Goal: Information Seeking & Learning: Check status

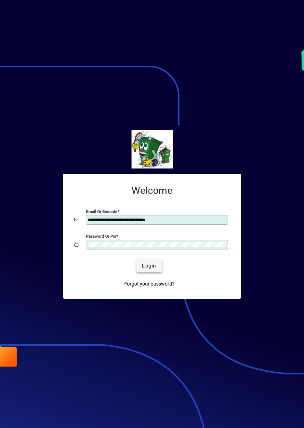
click at [152, 269] on span "Login" at bounding box center [149, 265] width 14 height 7
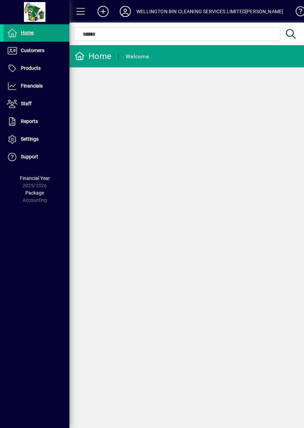
click at [73, 20] on span at bounding box center [80, 11] width 23 height 23
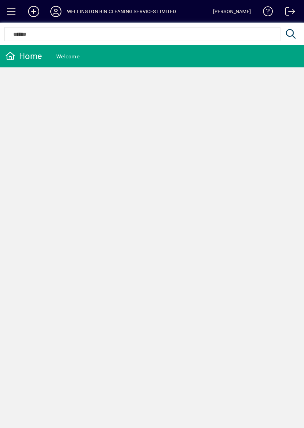
click at [12, 11] on span at bounding box center [11, 11] width 17 height 17
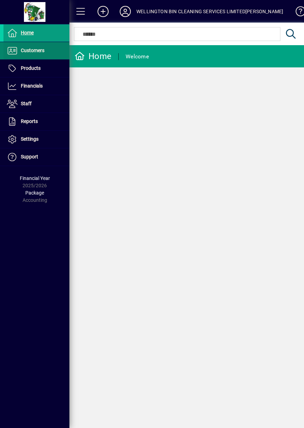
click at [41, 57] on span at bounding box center [36, 50] width 66 height 17
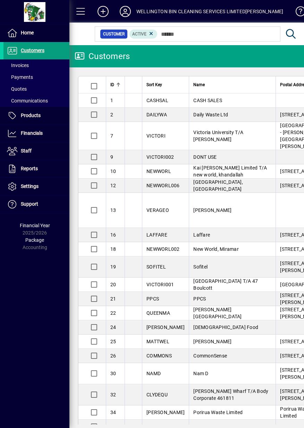
click at [73, 6] on span at bounding box center [81, 11] width 17 height 17
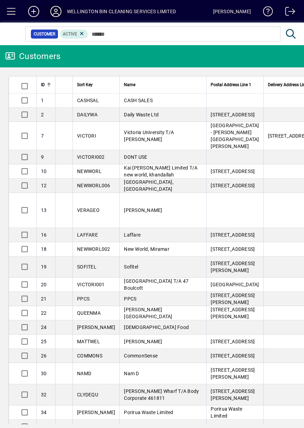
click at [60, 4] on span at bounding box center [56, 11] width 22 height 17
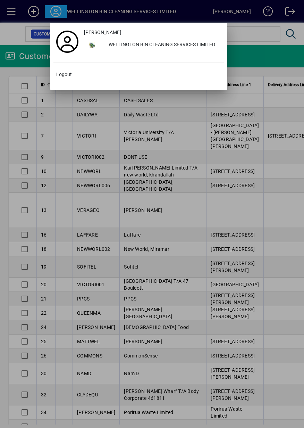
click at [216, 11] on div at bounding box center [152, 214] width 304 height 428
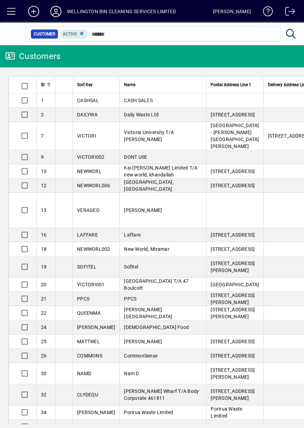
click at [293, 18] on span at bounding box center [287, 13] width 17 height 17
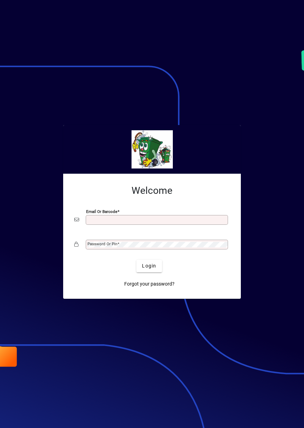
type input "**********"
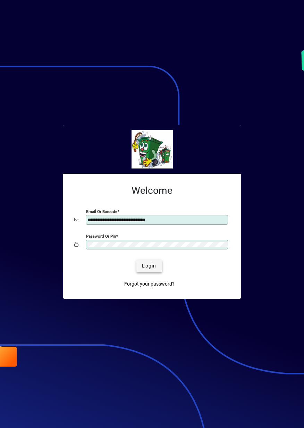
click at [158, 271] on span "submit" at bounding box center [148, 265] width 25 height 17
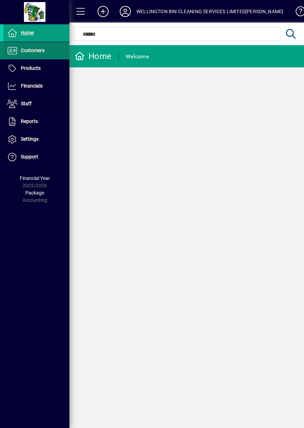
click at [44, 57] on span at bounding box center [36, 50] width 66 height 17
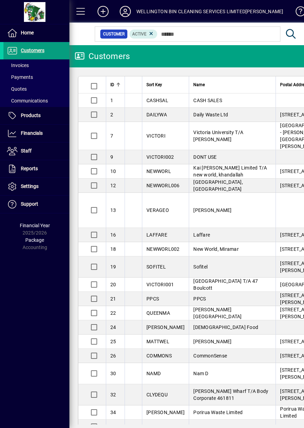
click at [78, 12] on span at bounding box center [81, 11] width 17 height 17
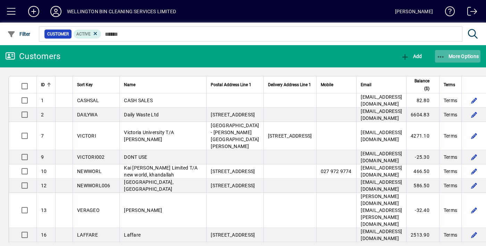
click at [304, 60] on span "button" at bounding box center [458, 56] width 46 height 17
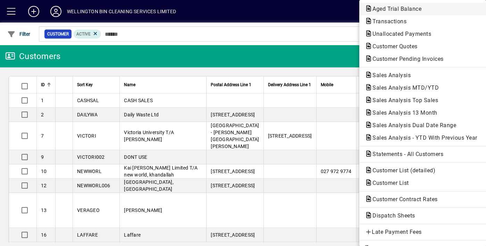
click at [304, 10] on span "Aged Trial Balance" at bounding box center [395, 9] width 60 height 7
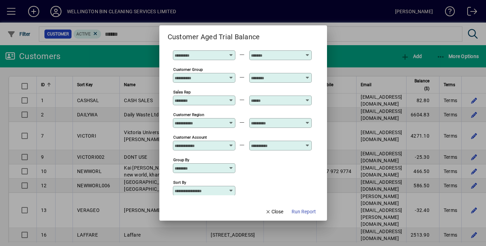
scroll to position [28, 0]
click at [228, 141] on div "Customer Account" at bounding box center [204, 146] width 62 height 10
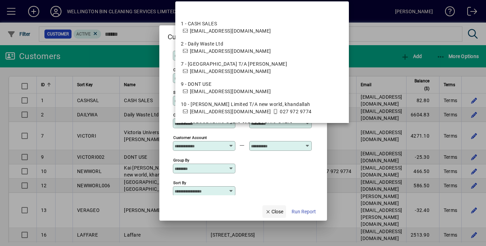
click at [271, 220] on span "button" at bounding box center [274, 211] width 24 height 17
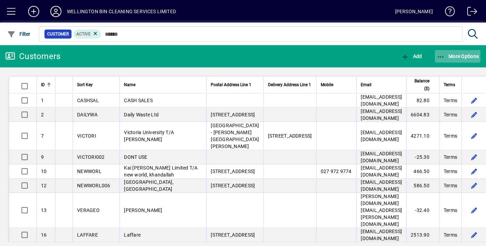
click at [304, 62] on span "button" at bounding box center [458, 56] width 46 height 17
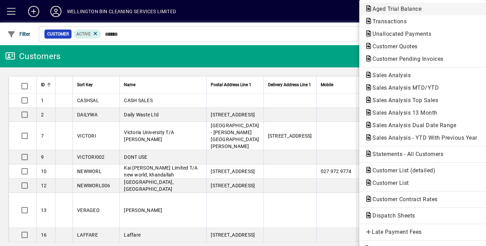
click at [304, 12] on span "Aged Trial Balance" at bounding box center [423, 9] width 116 height 8
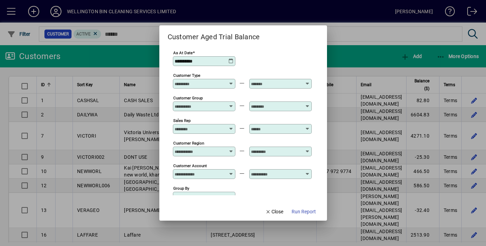
scroll to position [28, 0]
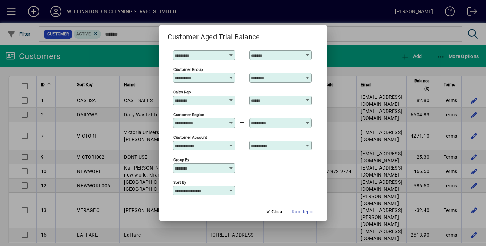
click at [234, 188] on icon at bounding box center [231, 191] width 6 height 6
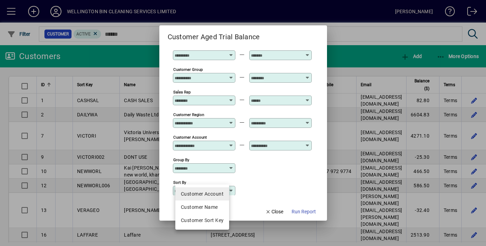
click at [211, 192] on span "Customer Account" at bounding box center [202, 193] width 43 height 7
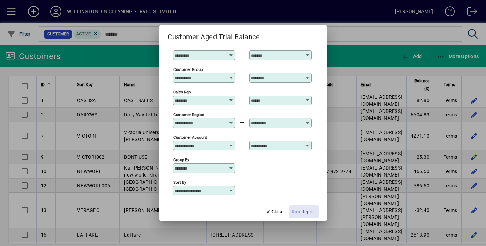
click at [300, 215] on span "Run Report" at bounding box center [303, 211] width 24 height 7
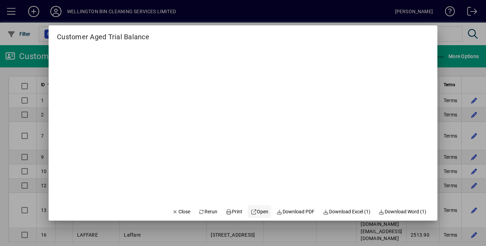
click at [250, 220] on span at bounding box center [259, 211] width 23 height 17
click at [205, 220] on span at bounding box center [208, 211] width 25 height 17
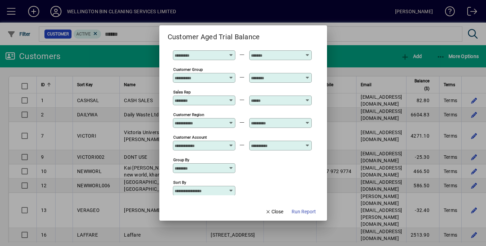
click at [234, 143] on icon at bounding box center [231, 143] width 5 height 0
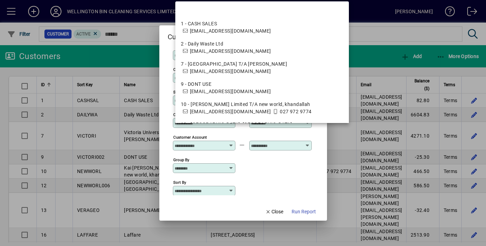
click at [304, 164] on div at bounding box center [243, 123] width 486 height 246
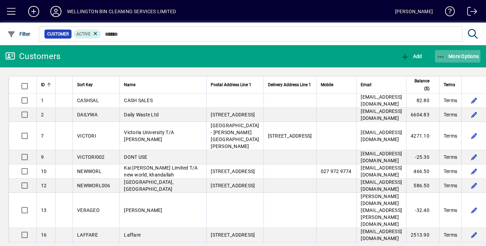
click at [304, 58] on span "More Options" at bounding box center [458, 56] width 42 height 6
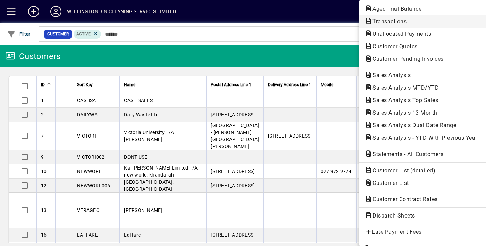
click at [304, 17] on span "Transactions" at bounding box center [423, 21] width 116 height 8
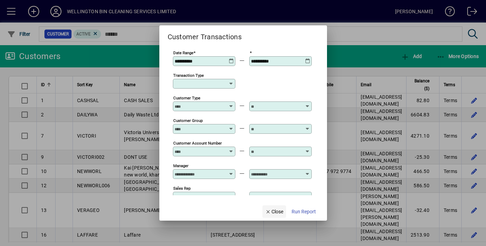
click at [272, 215] on span "Close" at bounding box center [274, 211] width 18 height 7
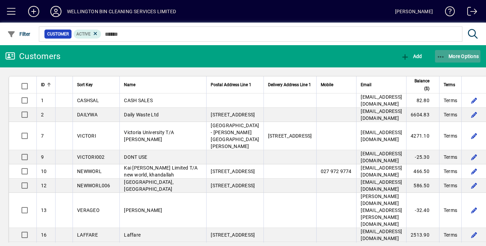
click at [304, 55] on span "More Options" at bounding box center [458, 56] width 42 height 6
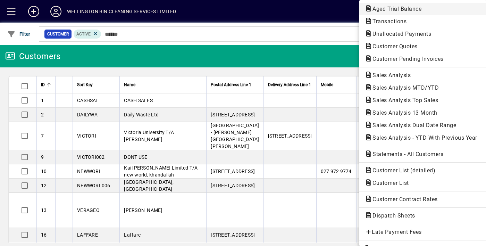
click at [304, 14] on button "Aged Trial Balance" at bounding box center [422, 9] width 127 height 12
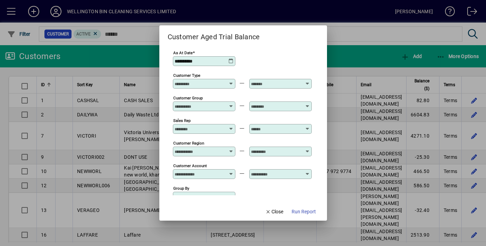
click at [200, 79] on div "Customer Type" at bounding box center [204, 84] width 62 height 10
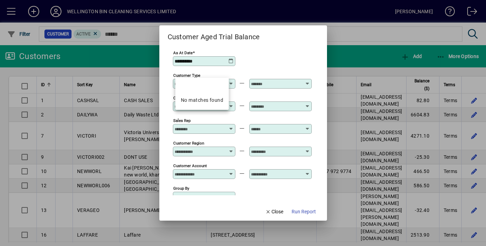
click at [288, 53] on div "**********" at bounding box center [242, 60] width 139 height 23
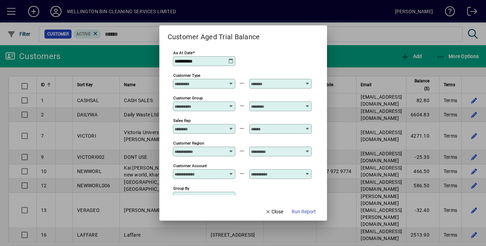
click at [225, 103] on input "Customer Group" at bounding box center [200, 106] width 51 height 6
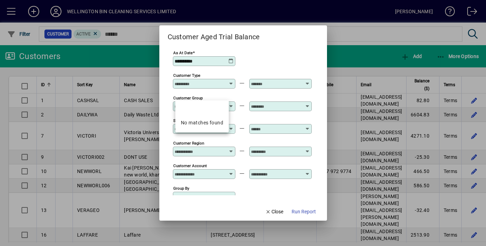
click at [284, 42] on mat-dialog-content "**********" at bounding box center [243, 122] width 168 height 160
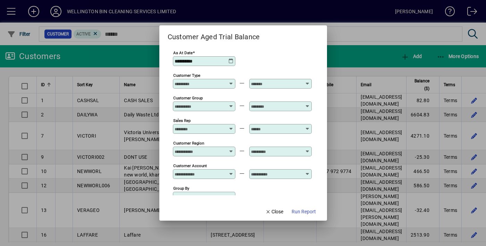
click at [218, 126] on input "Sales Rep" at bounding box center [200, 129] width 51 height 6
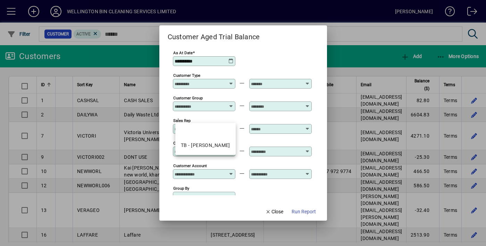
click at [289, 190] on div "Group by" at bounding box center [242, 196] width 139 height 23
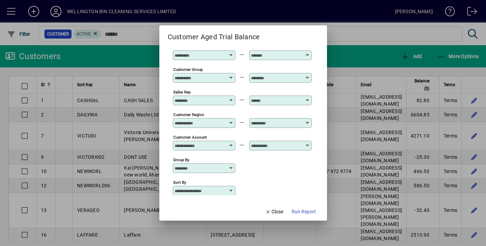
scroll to position [28, 0]
click at [222, 141] on div "Customer Account" at bounding box center [204, 146] width 62 height 10
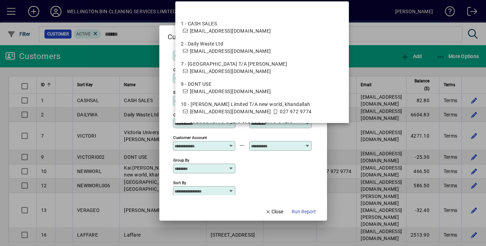
click at [297, 179] on div "Sort by" at bounding box center [242, 190] width 139 height 23
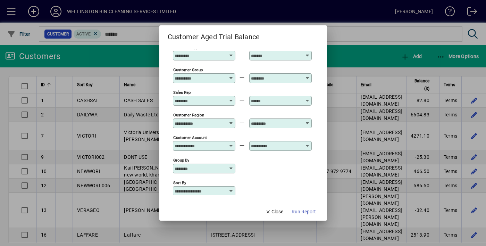
click at [228, 166] on input "Group by" at bounding box center [202, 169] width 54 height 6
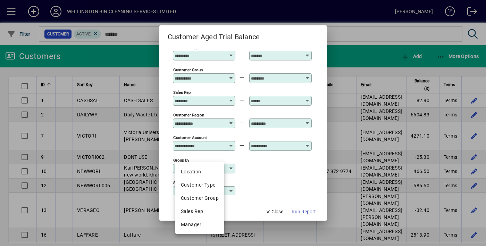
scroll to position [0, 0]
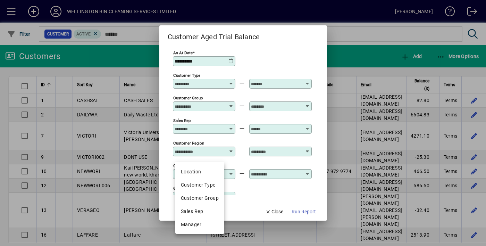
click at [255, 185] on div "Group by" at bounding box center [242, 196] width 139 height 23
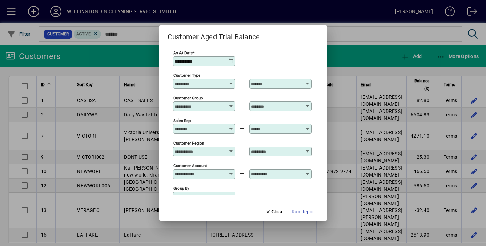
scroll to position [28, 0]
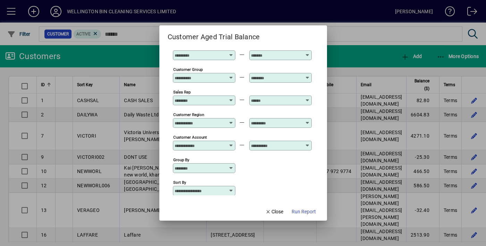
click at [229, 186] on div "Sort by" at bounding box center [204, 191] width 62 height 10
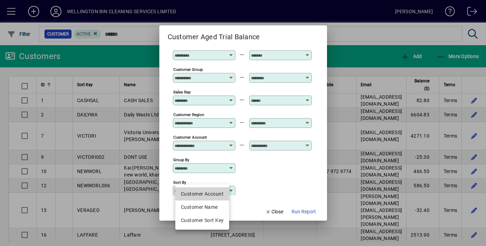
click at [216, 191] on span "Customer Account" at bounding box center [202, 193] width 43 height 7
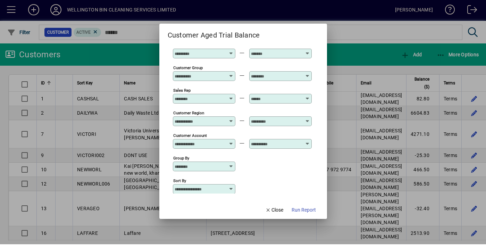
click at [242, 205] on label "List outstanding transactions (No Grouping)" at bounding box center [235, 208] width 101 height 7
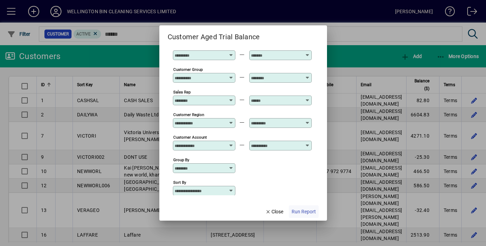
click at [304, 215] on span "Run Report" at bounding box center [303, 211] width 24 height 7
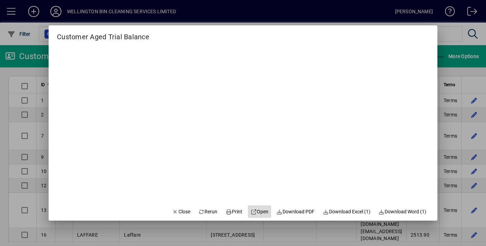
click at [253, 220] on span at bounding box center [259, 211] width 23 height 17
